Goal: Information Seeking & Learning: Learn about a topic

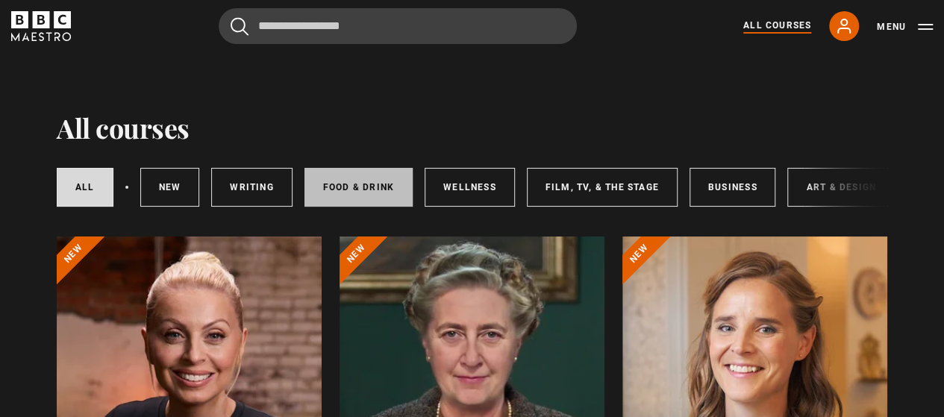
click at [348, 180] on link "Food & Drink" at bounding box center [358, 187] width 108 height 39
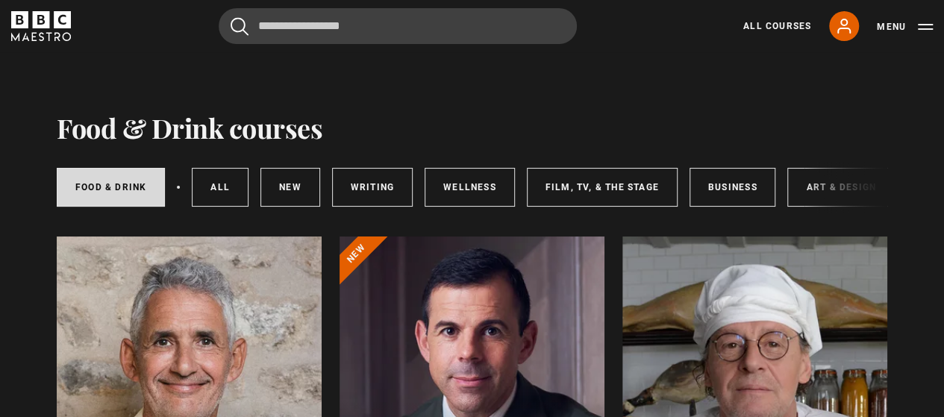
scroll to position [365, 0]
